Goal: Communication & Community: Answer question/provide support

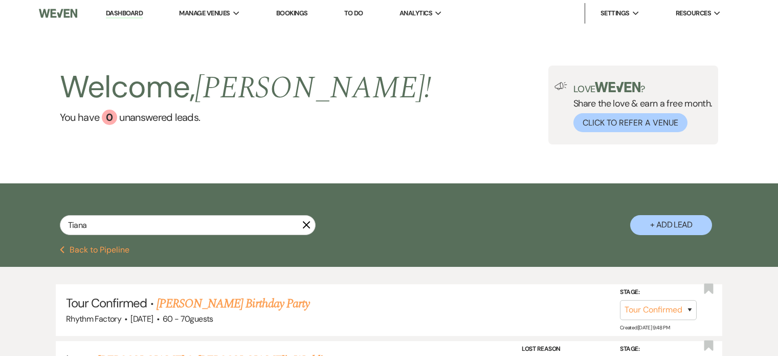
select select "4"
select select "8"
select select "5"
click at [306, 226] on icon "X" at bounding box center [306, 225] width 8 height 8
select select "4"
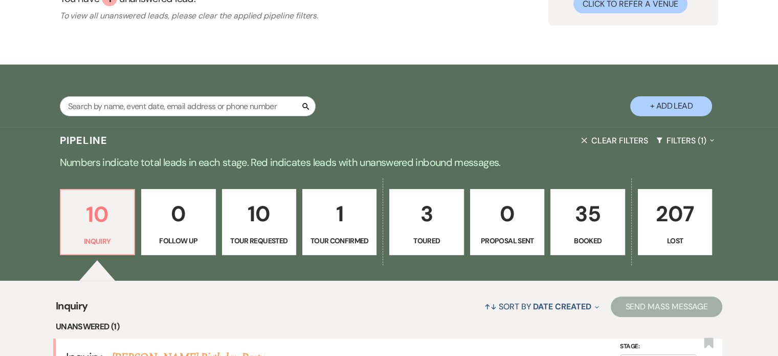
scroll to position [205, 0]
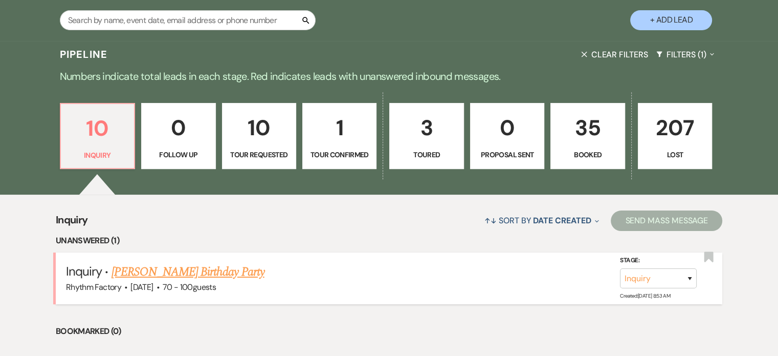
click at [164, 272] on link "[PERSON_NAME] Birthday Party" at bounding box center [188, 272] width 153 height 18
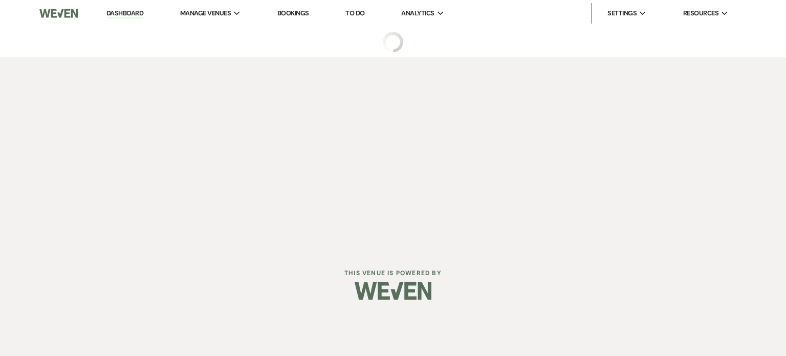
select select "4"
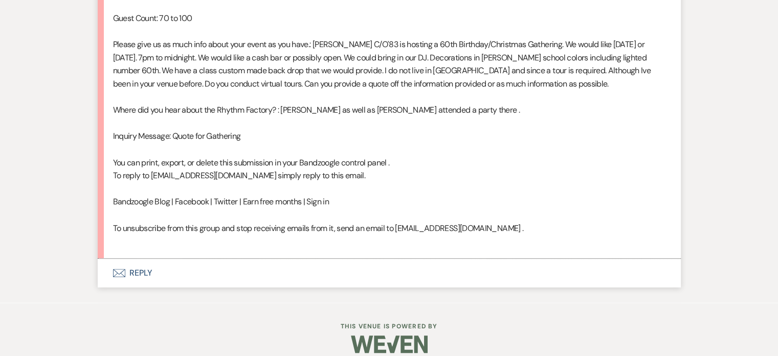
scroll to position [728, 0]
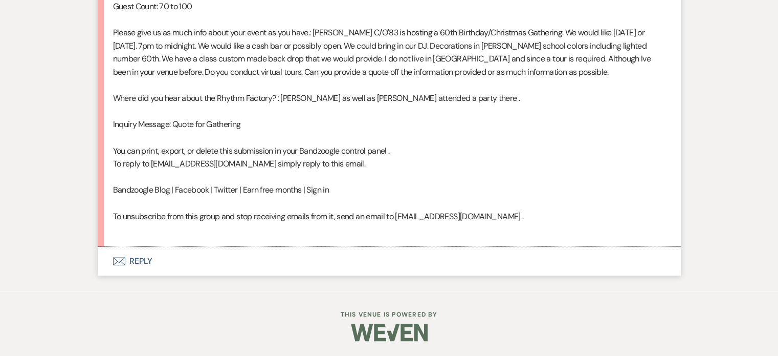
click at [140, 261] on button "Envelope Reply" at bounding box center [389, 261] width 583 height 29
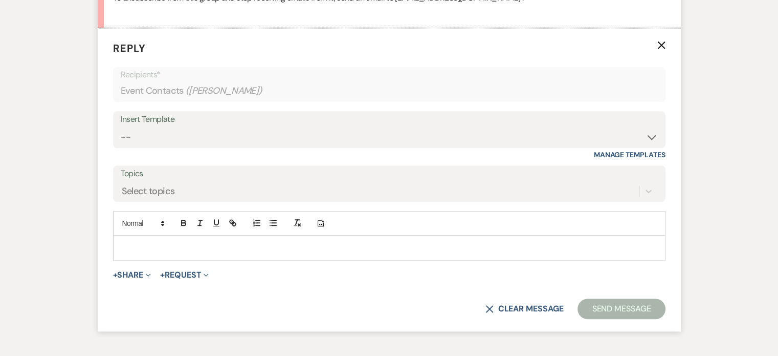
scroll to position [948, 0]
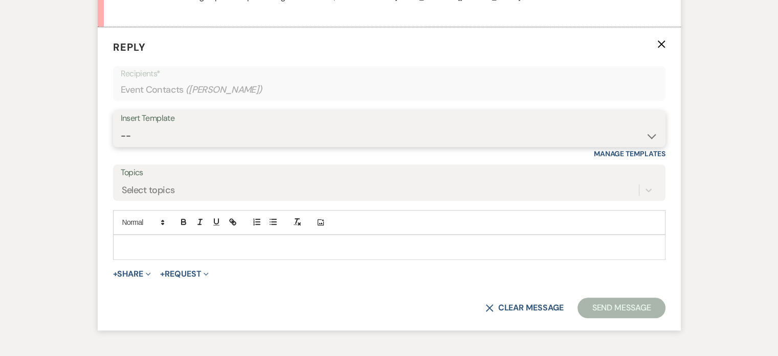
click at [649, 135] on select "-- Available Date I want PRICE More detail to give price Use our decor Wedding …" at bounding box center [389, 136] width 537 height 20
select select "3974"
click at [121, 126] on select "-- Available Date I want PRICE More detail to give price Use our decor Wedding …" at bounding box center [389, 136] width 537 height 20
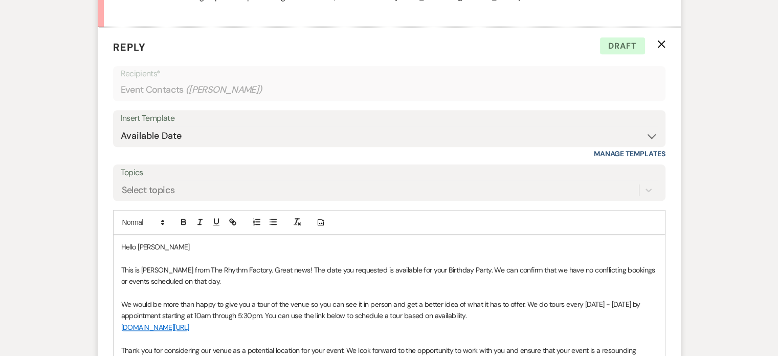
click at [458, 268] on p "This is [PERSON_NAME] from The Rhythm Factory. Great news! The date you request…" at bounding box center [389, 275] width 536 height 23
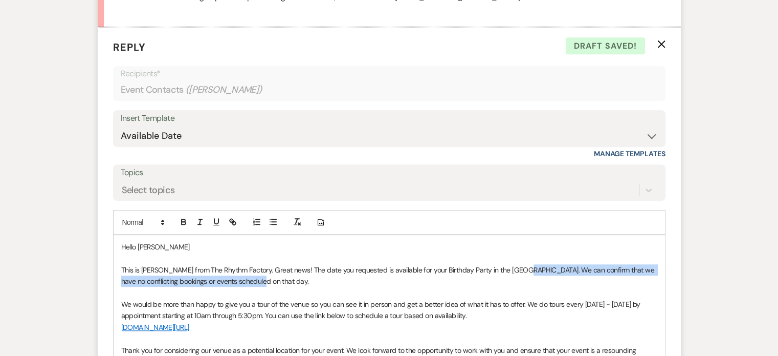
drag, startPoint x: 518, startPoint y: 267, endPoint x: 587, endPoint y: 280, distance: 70.9
click at [587, 280] on p "This is [PERSON_NAME] from The Rhythm Factory. Great news! The date you request…" at bounding box center [389, 275] width 536 height 23
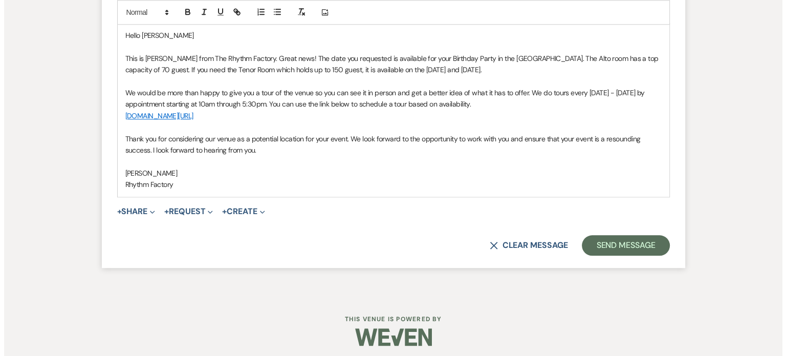
scroll to position [1163, 0]
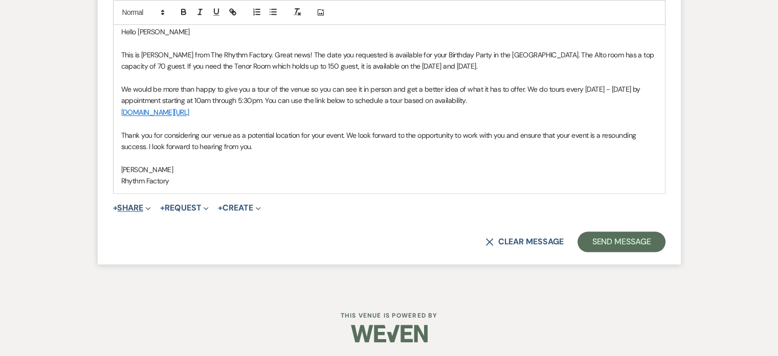
click at [123, 206] on button "+ Share Expand" at bounding box center [132, 208] width 38 height 8
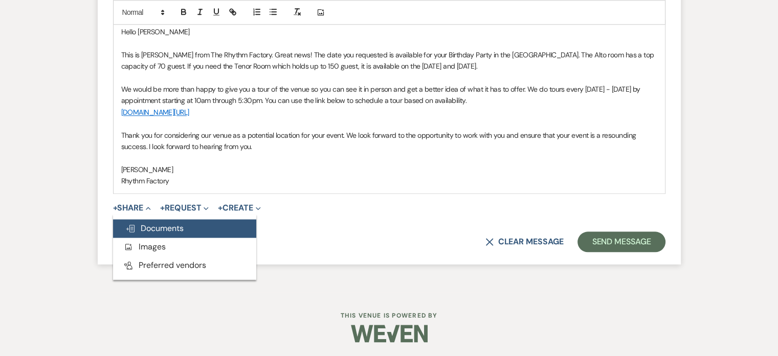
click at [169, 230] on span "Doc Upload Documents" at bounding box center [154, 228] width 58 height 11
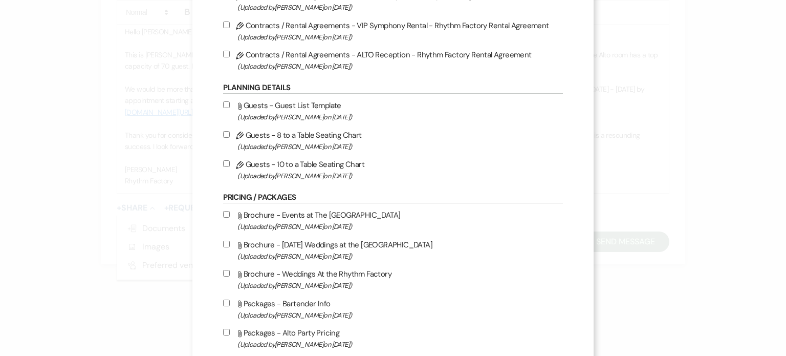
scroll to position [461, 0]
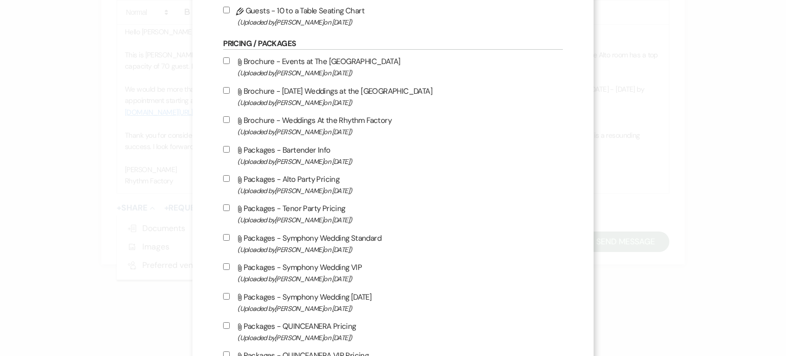
click at [227, 63] on input "Attach File Brochure - Events at The Rhythm Factory (Uploaded by [PERSON_NAME] …" at bounding box center [226, 60] width 7 height 7
checkbox input "true"
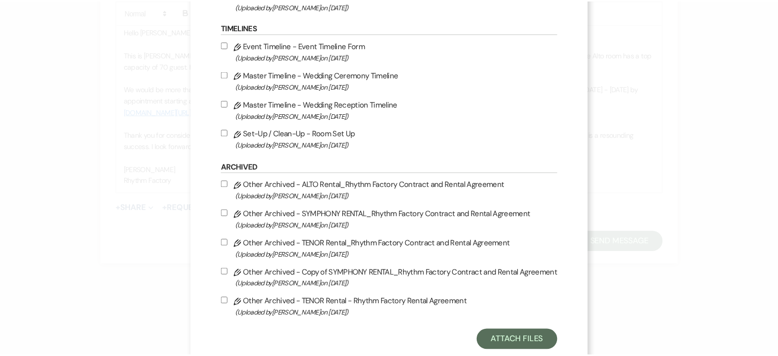
scroll to position [1140, 0]
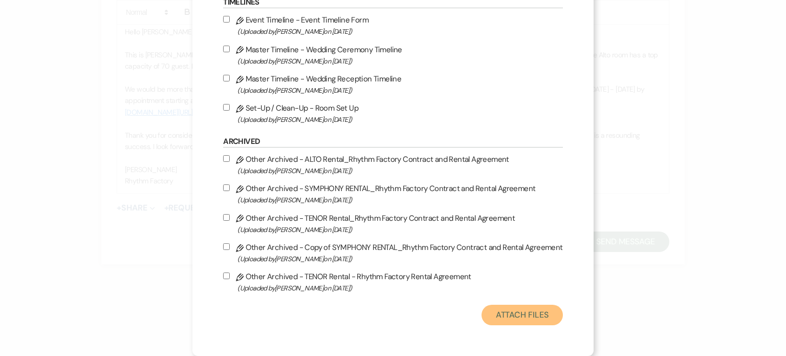
click at [512, 310] on button "Attach Files" at bounding box center [522, 314] width 81 height 20
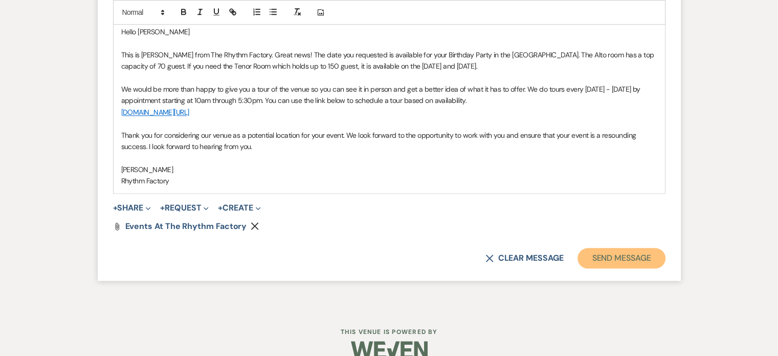
click at [628, 257] on button "Send Message" at bounding box center [622, 258] width 88 height 20
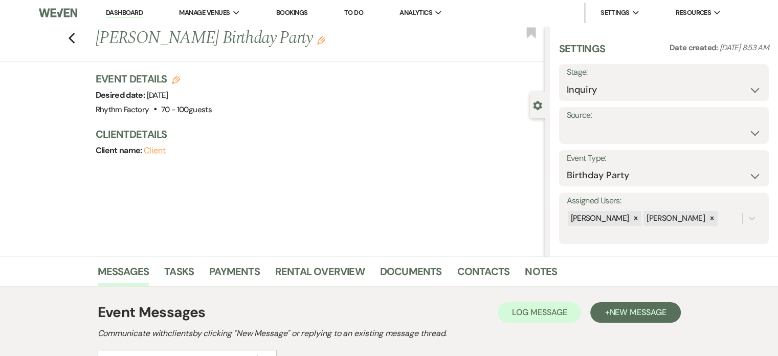
scroll to position [0, 0]
click at [749, 132] on select "Weven Venue Website Instagram Facebook Pinterest Google The Knot Wedding Wire H…" at bounding box center [664, 133] width 194 height 20
select select "12"
click at [567, 123] on select "Weven Venue Website Instagram Facebook Pinterest Google The Knot Wedding Wire H…" at bounding box center [664, 133] width 194 height 20
click at [740, 124] on button "Save" at bounding box center [740, 126] width 57 height 20
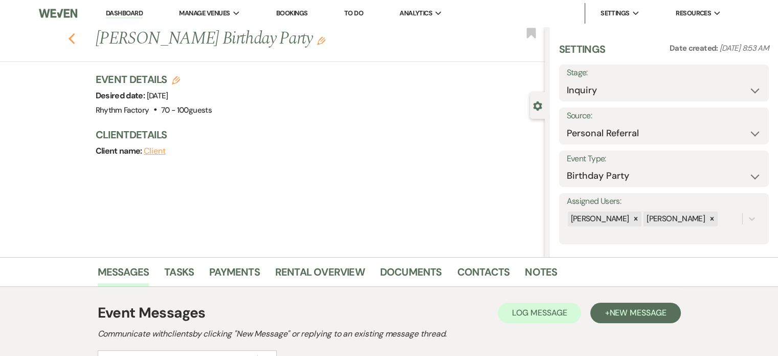
click at [72, 34] on icon "Previous" at bounding box center [72, 39] width 8 height 12
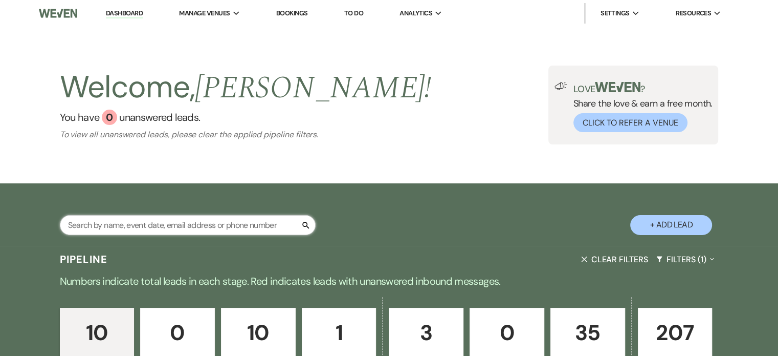
click at [142, 223] on input "text" at bounding box center [188, 225] width 256 height 20
paste input "[PERSON_NAME]"
type input "[PERSON_NAME]"
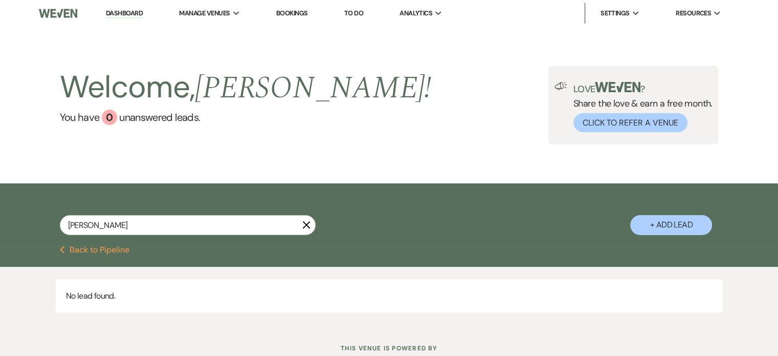
drag, startPoint x: 309, startPoint y: 223, endPoint x: 321, endPoint y: 224, distance: 12.4
click at [309, 223] on icon "X" at bounding box center [306, 225] width 8 height 8
